Goal: Navigation & Orientation: Find specific page/section

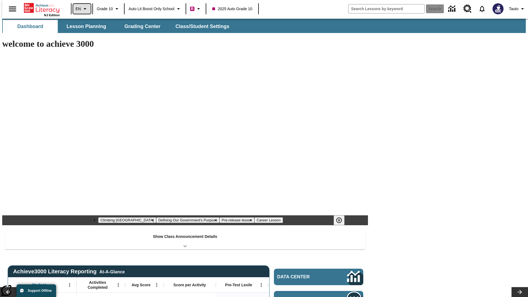
click at [82, 9] on icon "Language: EN, Select a language" at bounding box center [85, 8] width 7 height 7
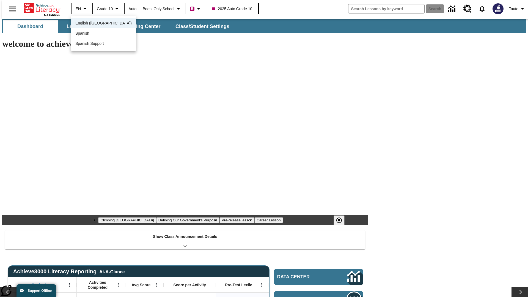
click at [92, 24] on span "English ([GEOGRAPHIC_DATA])" at bounding box center [103, 23] width 56 height 6
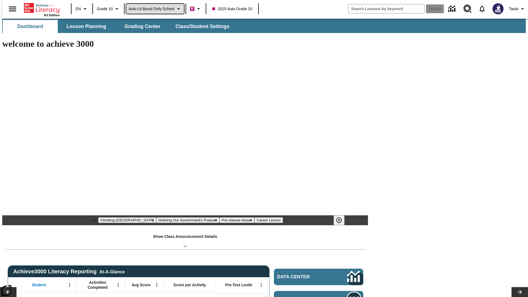
click at [155, 9] on span "Auto Lit Boost only School" at bounding box center [151, 9] width 46 height 6
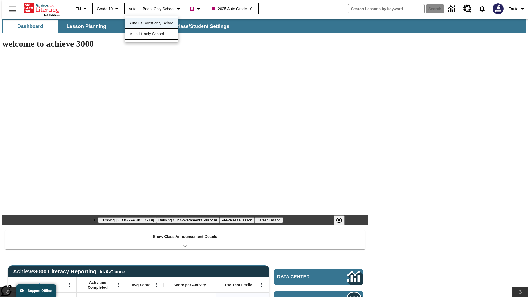
click at [147, 34] on span "Auto Lit only School" at bounding box center [147, 34] width 34 height 6
